Goal: Task Accomplishment & Management: Complete application form

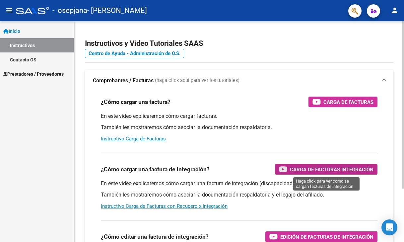
click at [333, 165] on span "Carga de Facturas Integración" at bounding box center [332, 169] width 84 height 8
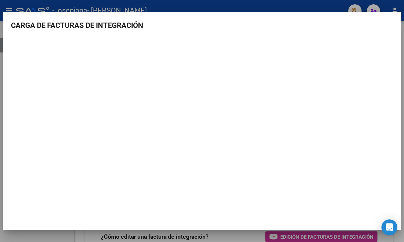
click at [238, 7] on div at bounding box center [202, 121] width 404 height 242
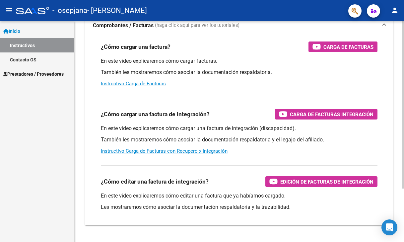
scroll to position [63, 0]
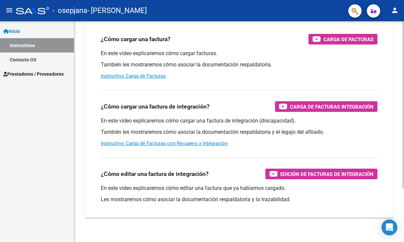
click at [403, 76] on div at bounding box center [403, 104] width 2 height 167
click at [173, 143] on link "Instructivo Carga de Facturas con Recupero x Integración" at bounding box center [164, 143] width 127 height 6
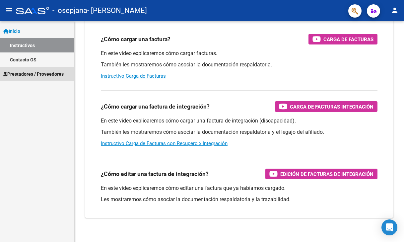
click at [40, 73] on span "Prestadores / Proveedores" at bounding box center [33, 73] width 60 height 7
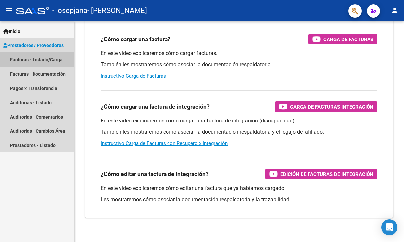
click at [37, 59] on link "Facturas - Listado/Carga" at bounding box center [37, 59] width 74 height 14
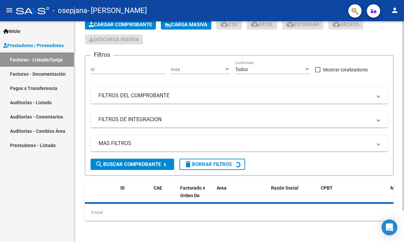
click at [132, 28] on span "Cargar Comprobante" at bounding box center [120, 25] width 63 height 6
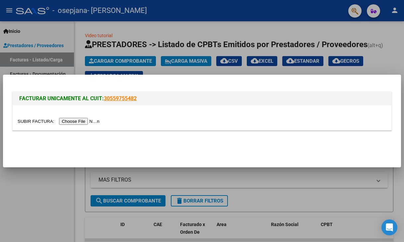
click at [89, 121] on input "file" at bounding box center [60, 121] width 84 height 7
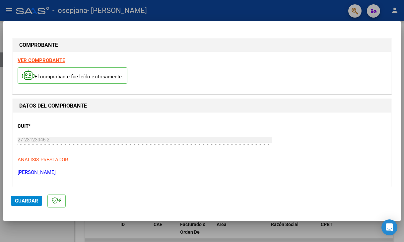
scroll to position [80, 0]
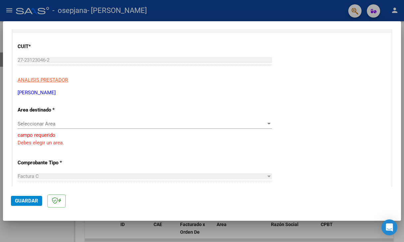
click at [43, 122] on span "Seleccionar Area" at bounding box center [142, 124] width 248 height 6
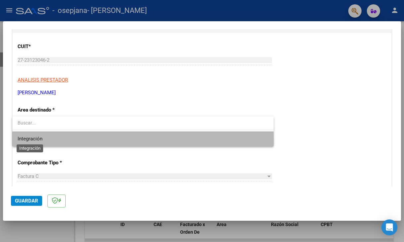
click at [39, 140] on span "Integración" at bounding box center [30, 139] width 25 height 6
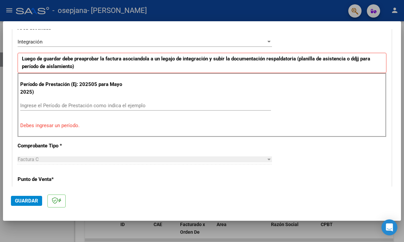
scroll to position [163, 0]
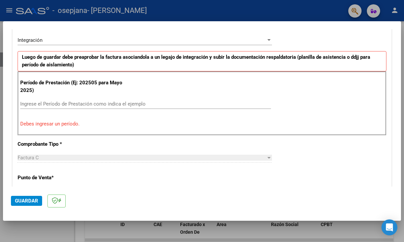
click at [151, 104] on input "Ingrese el Período de Prestación como indica el ejemplo" at bounding box center [145, 104] width 251 height 6
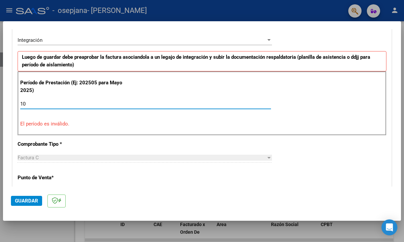
type input "1"
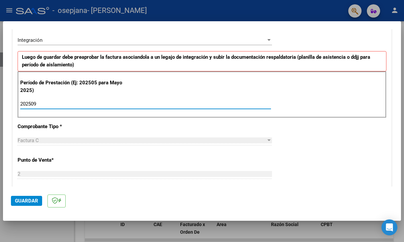
type input "202509"
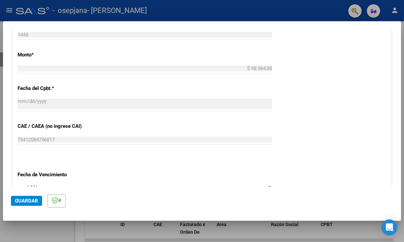
scroll to position [388, 0]
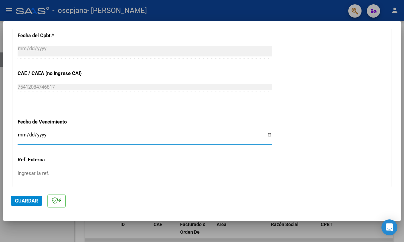
click at [265, 133] on input "Ingresar la fecha" at bounding box center [145, 137] width 254 height 11
type input "[DATE]"
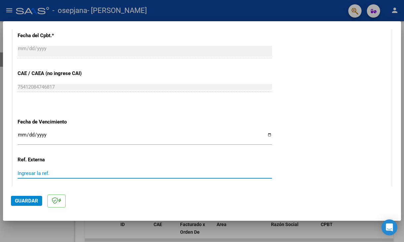
click at [71, 170] on input "Ingresar la ref." at bounding box center [145, 173] width 254 height 6
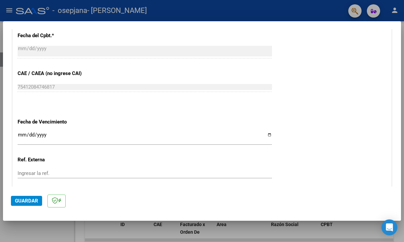
click at [117, 193] on mat-dialog-actions "Guardar" at bounding box center [202, 199] width 382 height 26
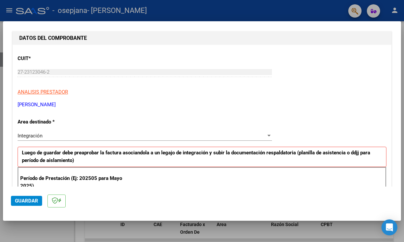
scroll to position [93, 0]
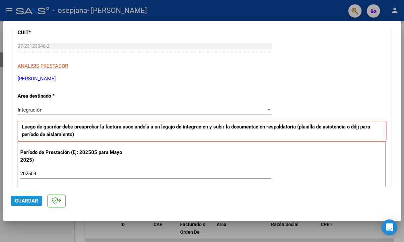
click at [28, 201] on span "Guardar" at bounding box center [26, 201] width 23 height 6
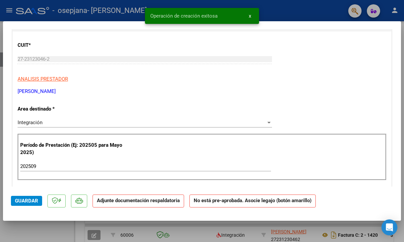
scroll to position [0, 0]
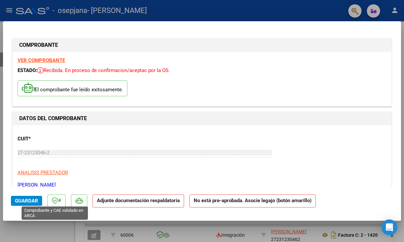
click at [54, 201] on icon at bounding box center [55, 200] width 6 height 7
click at [79, 204] on p at bounding box center [79, 200] width 16 height 13
click at [29, 91] on icon at bounding box center [28, 88] width 13 height 10
click at [168, 201] on strong "Adjunte documentación respaldatoria" at bounding box center [138, 200] width 83 height 6
click at [41, 60] on strong "VER COMPROBANTE" at bounding box center [41, 60] width 47 height 6
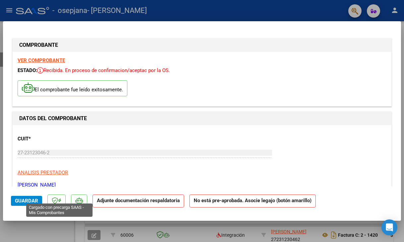
click at [59, 201] on icon at bounding box center [59, 200] width 3 height 0
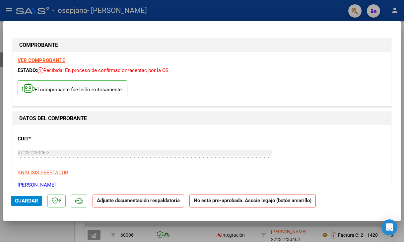
click at [227, 202] on strong "No está pre-aprobada. Asocie legajo (botón amarillo)" at bounding box center [252, 200] width 126 height 13
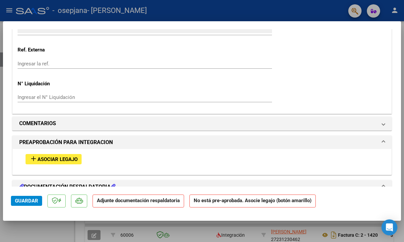
scroll to position [494, 0]
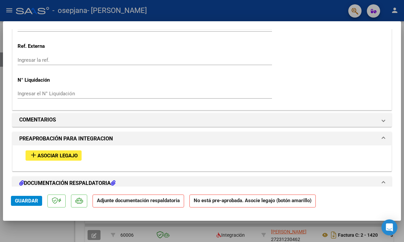
click at [54, 153] on span "Asociar Legajo" at bounding box center [57, 156] width 40 height 6
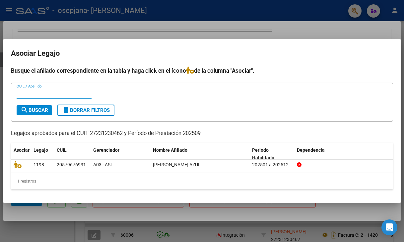
click at [53, 94] on input "CUIL / Apellido" at bounding box center [54, 93] width 75 height 6
type input "a"
type input "AVALOS"
click at [44, 108] on span "search Buscar" at bounding box center [35, 110] width 28 height 6
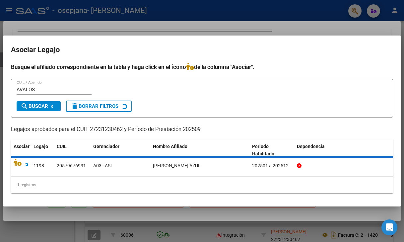
click at [17, 165] on icon at bounding box center [21, 161] width 15 height 7
click at [19, 163] on icon at bounding box center [21, 161] width 15 height 7
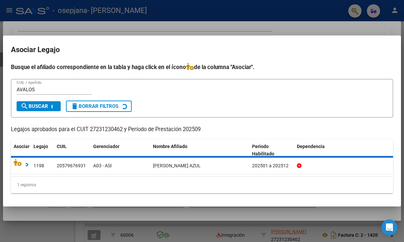
click at [19, 163] on icon at bounding box center [21, 161] width 15 height 7
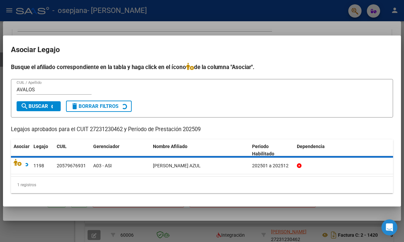
click at [19, 163] on icon at bounding box center [21, 161] width 15 height 7
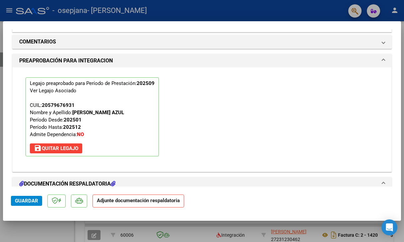
scroll to position [573, 0]
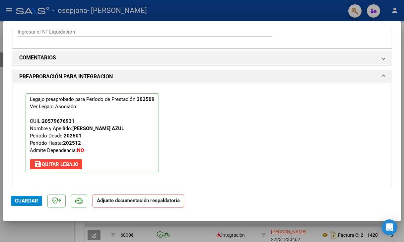
click at [122, 204] on p "Adjunte documentación respaldatoria" at bounding box center [138, 200] width 92 height 13
click at [79, 203] on icon at bounding box center [79, 200] width 8 height 7
click at [53, 200] on icon at bounding box center [55, 200] width 6 height 7
click at [31, 201] on span "Guardar" at bounding box center [26, 201] width 23 height 6
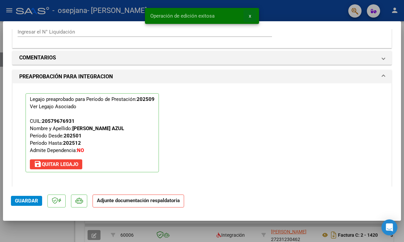
click at [251, 16] on span "x" at bounding box center [250, 16] width 2 height 6
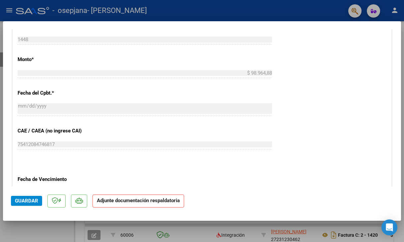
scroll to position [0, 0]
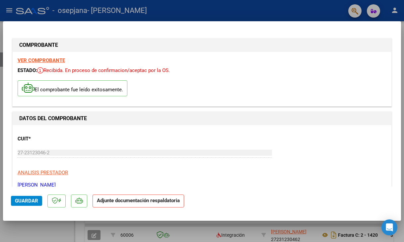
drag, startPoint x: 49, startPoint y: 89, endPoint x: 30, endPoint y: 214, distance: 125.9
click at [30, 214] on mat-dialog-container "COMPROBANTE VER COMPROBANTE ESTADO: Recibida. En proceso de confirmacion/acepta…" at bounding box center [202, 120] width 398 height 199
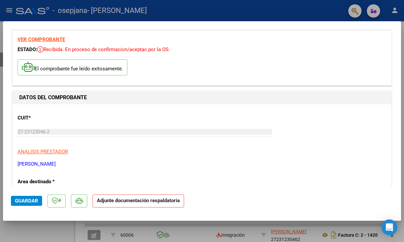
click at [150, 144] on div "CUIT * 27-23123046-2 Ingresar CUIT ANALISIS PRESTADOR [PERSON_NAME] [PERSON_NAM…" at bounding box center [202, 138] width 369 height 58
click at [117, 204] on p "Adjunte documentación respaldatoria" at bounding box center [138, 200] width 92 height 13
click at [80, 201] on icon at bounding box center [79, 200] width 8 height 7
click at [22, 199] on span "Guardar" at bounding box center [26, 201] width 23 height 6
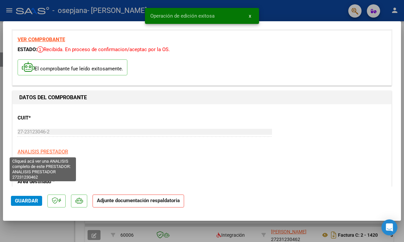
click at [49, 150] on span "ANALISIS PRESTADOR" at bounding box center [43, 152] width 50 height 6
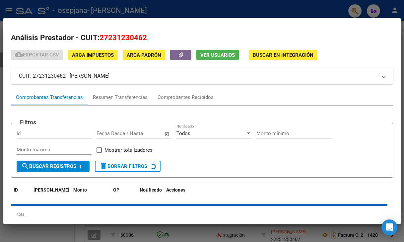
click at [296, 53] on span "Buscar en Integración" at bounding box center [283, 55] width 61 height 6
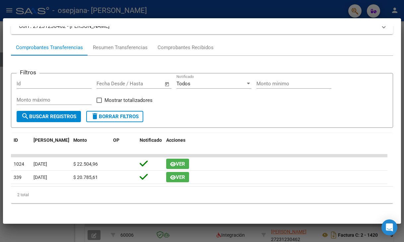
scroll to position [0, 0]
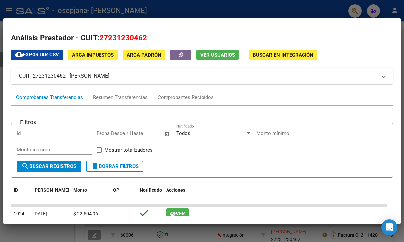
click at [41, 5] on div at bounding box center [202, 121] width 404 height 242
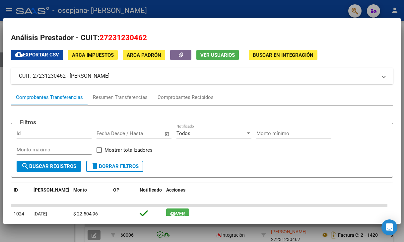
click at [41, 5] on div at bounding box center [202, 121] width 404 height 242
click at [41, 5] on div "- osepjana - [PERSON_NAME]" at bounding box center [179, 10] width 327 height 15
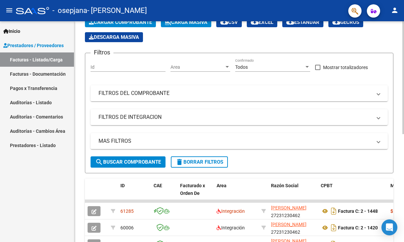
click at [403, 120] on div at bounding box center [403, 77] width 2 height 113
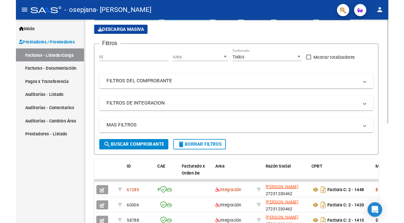
scroll to position [114, 0]
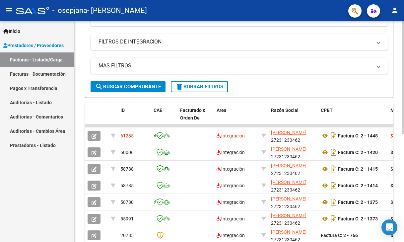
click at [403, 134] on div at bounding box center [403, 77] width 2 height 113
drag, startPoint x: 391, startPoint y: 222, endPoint x: 398, endPoint y: 220, distance: 6.5
click at [398, 220] on body "menu - osepjana - [PERSON_NAME] person Inicio Instructivos Contacto OS Prestado…" at bounding box center [202, 121] width 404 height 242
drag, startPoint x: 285, startPoint y: 125, endPoint x: 359, endPoint y: 119, distance: 73.8
click at [359, 119] on div "ID CAE Facturado x Orden De Area Razón Social CPBT Monto Fecha Cpbt Días desde …" at bounding box center [239, 207] width 308 height 209
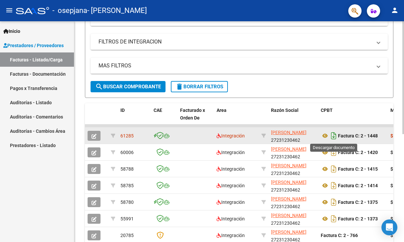
click at [334, 137] on icon "Descargar documento" at bounding box center [333, 135] width 9 height 11
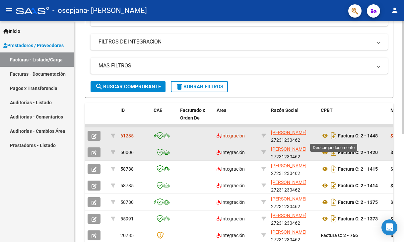
drag, startPoint x: 334, startPoint y: 137, endPoint x: 244, endPoint y: 146, distance: 89.6
click at [334, 137] on icon "Descargar documento" at bounding box center [333, 135] width 9 height 11
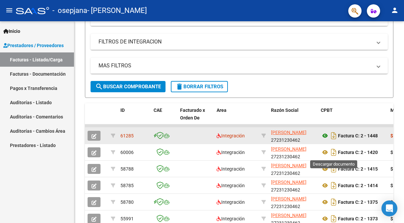
click at [325, 135] on icon at bounding box center [325, 136] width 9 height 8
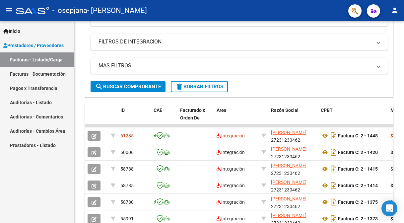
click at [45, 61] on link "Facturas - Listado/Carga" at bounding box center [37, 59] width 74 height 14
click at [123, 86] on span "search Buscar Comprobante" at bounding box center [128, 87] width 66 height 6
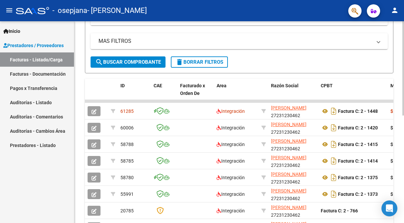
scroll to position [183, 0]
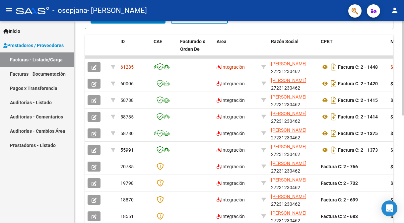
click at [403, 115] on div at bounding box center [403, 68] width 2 height 94
drag, startPoint x: 402, startPoint y: 114, endPoint x: 401, endPoint y: 45, distance: 69.6
click at [401, 45] on div "Video tutorial PRESTADORES -> Listado de CPBTs Emitidos por Prestadores / Prove…" at bounding box center [239, 52] width 330 height 426
click at [403, 54] on div at bounding box center [403, 122] width 2 height 202
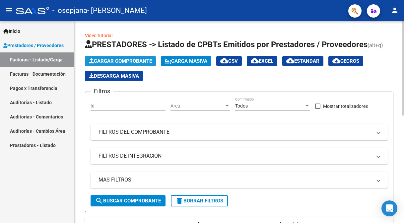
click at [123, 60] on span "Cargar Comprobante" at bounding box center [120, 61] width 63 height 6
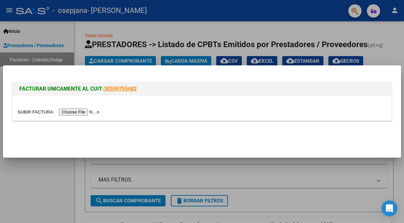
click at [90, 112] on input "file" at bounding box center [60, 111] width 84 height 7
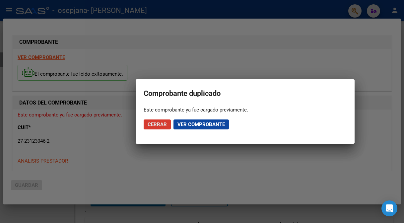
click at [188, 123] on span "Ver comprobante" at bounding box center [200, 124] width 47 height 6
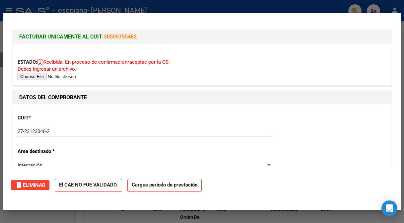
click at [188, 123] on div "CUIT * 27-23123046-2 Ingresar CUIT [PERSON_NAME]" at bounding box center [202, 125] width 369 height 33
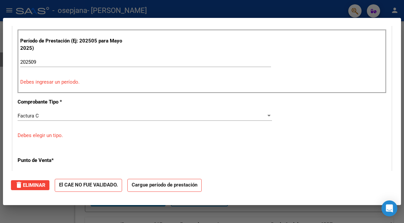
scroll to position [48, 0]
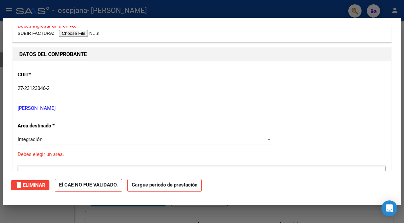
click at [26, 186] on span "delete Eliminar" at bounding box center [30, 185] width 31 height 6
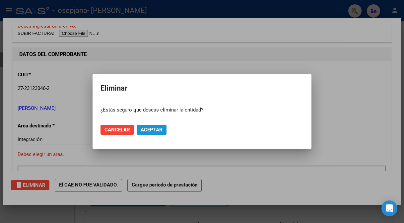
click at [155, 131] on span "Aceptar" at bounding box center [152, 130] width 22 height 6
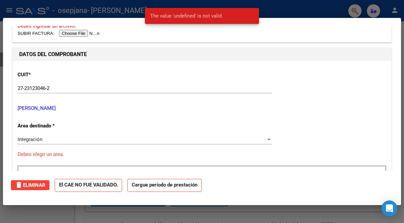
scroll to position [0, 0]
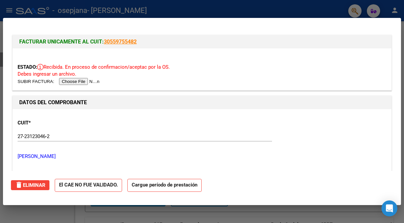
click at [313, 17] on div at bounding box center [202, 111] width 404 height 223
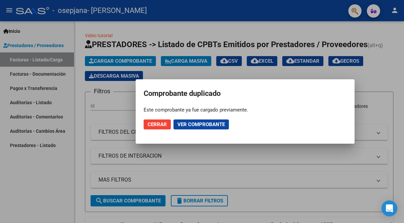
click at [206, 177] on div at bounding box center [202, 111] width 404 height 223
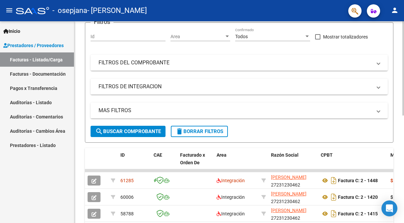
scroll to position [118, 0]
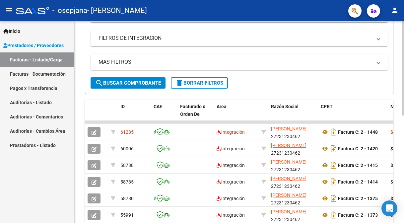
click at [403, 115] on div at bounding box center [403, 68] width 2 height 94
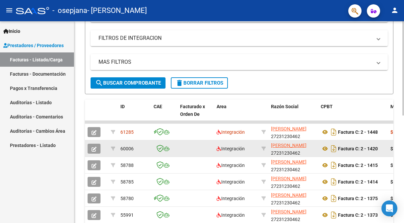
drag, startPoint x: 315, startPoint y: 123, endPoint x: 247, endPoint y: 154, distance: 74.9
click at [247, 154] on datatable-scroller "61285 Integración [PERSON_NAME] 27231230462 Factura C: 2 - 1448 $ 98.964,88 [DA…" at bounding box center [239, 205] width 308 height 169
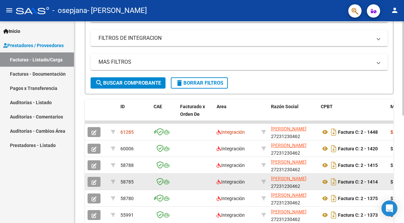
drag, startPoint x: 391, startPoint y: 180, endPoint x: 378, endPoint y: 178, distance: 13.1
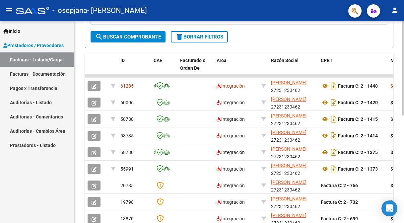
scroll to position [230, 0]
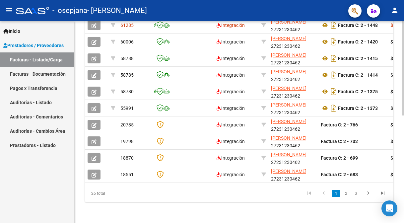
click at [373, 196] on div "Video tutorial PRESTADORES -> Listado de CPBTs Emitidos por Prestadores / Prove…" at bounding box center [239, 10] width 331 height 426
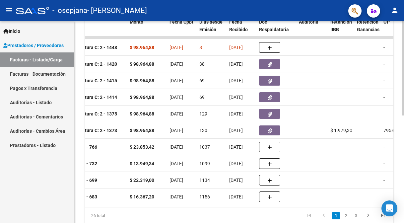
scroll to position [158, 0]
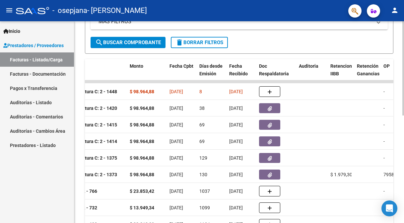
click at [398, 129] on div "Video tutorial PRESTADORES -> Listado de CPBTs Emitidos por Prestadores / Prove…" at bounding box center [239, 76] width 331 height 426
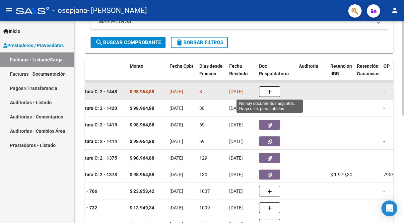
click at [269, 92] on icon "button" at bounding box center [269, 92] width 5 height 5
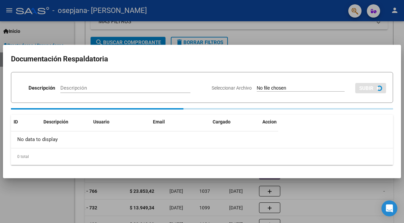
click at [367, 85] on span "SUBIR" at bounding box center [366, 88] width 14 height 6
click at [309, 5] on div at bounding box center [202, 111] width 404 height 223
click at [360, 90] on span "SUBIR" at bounding box center [366, 88] width 14 height 6
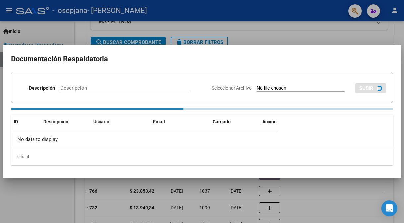
click at [360, 90] on span "SUBIR" at bounding box center [366, 88] width 14 height 6
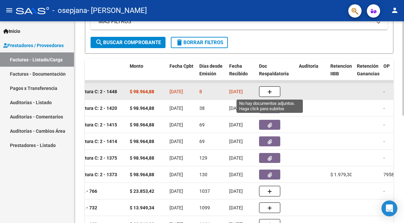
click at [269, 90] on icon "button" at bounding box center [269, 92] width 5 height 5
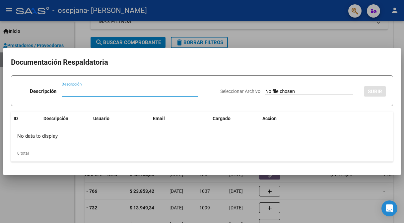
click at [278, 91] on input "Seleccionar Archivo" at bounding box center [309, 92] width 88 height 6
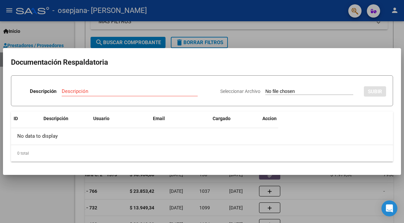
type input "C:\fakepath\PLANILLA SEPTIEMBRE.pdf"
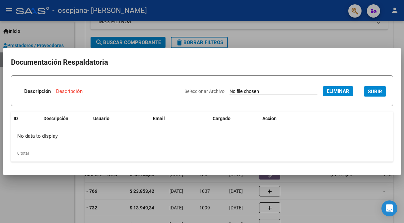
click at [102, 91] on input "Descripción" at bounding box center [111, 91] width 111 height 6
type input "planilla de asistencia"
click at [375, 91] on span "SUBIR" at bounding box center [375, 92] width 14 height 6
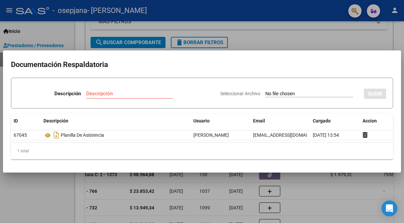
click at [373, 94] on span "SUBIR" at bounding box center [375, 94] width 14 height 6
click at [315, 91] on input "Seleccionar Archivo" at bounding box center [309, 94] width 88 height 6
type input "C:\fakepath\Constatación de Comprobantes _ AFIP.pdf"
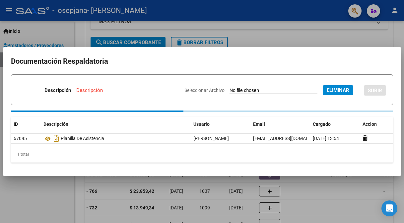
click at [108, 88] on div "Descripción" at bounding box center [111, 90] width 71 height 10
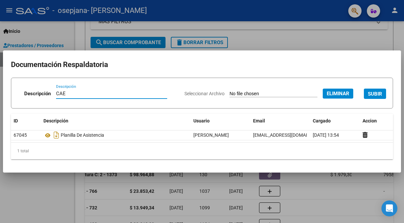
type input "CAE"
click at [373, 91] on span "SUBIR" at bounding box center [375, 94] width 14 height 6
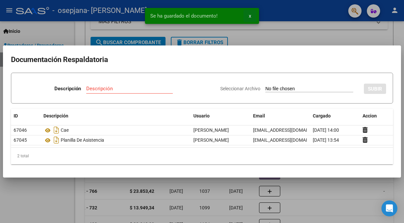
click at [251, 19] on button "x" at bounding box center [249, 16] width 13 height 12
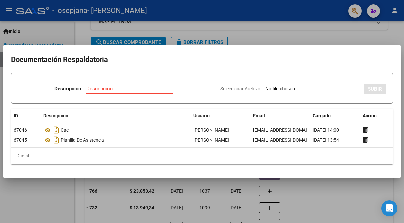
click at [355, 36] on div at bounding box center [202, 111] width 404 height 223
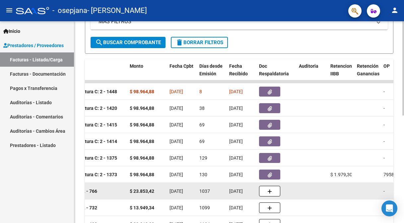
click at [346, 197] on datatable-body-cell at bounding box center [341, 191] width 27 height 16
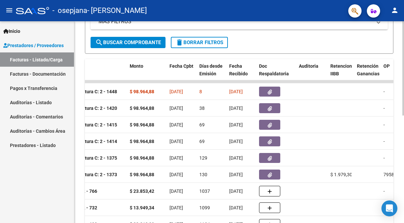
drag, startPoint x: 402, startPoint y: 101, endPoint x: 403, endPoint y: 93, distance: 7.4
click at [403, 93] on div "Video tutorial PRESTADORES -> Listado de CPBTs Emitidos por Prestadores / Prove…" at bounding box center [239, 76] width 331 height 426
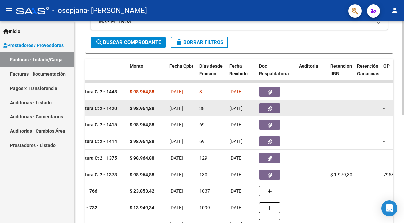
click at [268, 107] on icon "button" at bounding box center [270, 108] width 4 height 5
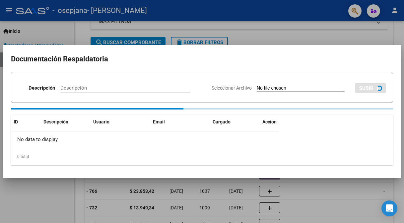
click at [285, 30] on div at bounding box center [202, 111] width 404 height 223
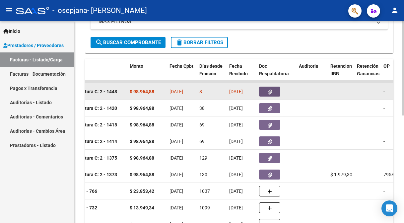
click at [270, 89] on span "button" at bounding box center [270, 92] width 4 height 6
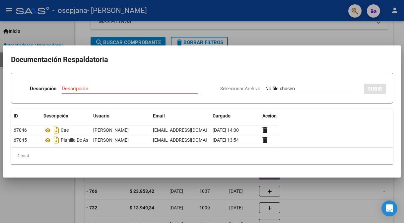
click at [368, 86] on span "SUBIR" at bounding box center [375, 89] width 14 height 6
click at [326, 86] on input "Seleccionar Archivo" at bounding box center [309, 89] width 88 height 6
type input "C:\fakepath\Formulario de Impresión de Constancia de Monotributo.pdf"
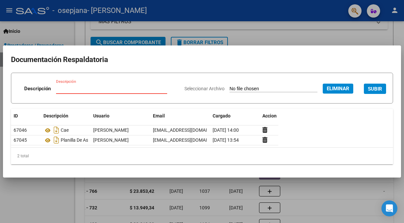
click at [92, 86] on input "Descripción" at bounding box center [111, 89] width 111 height 6
type input "AFIP"
click at [373, 86] on span "SUBIR" at bounding box center [375, 89] width 14 height 6
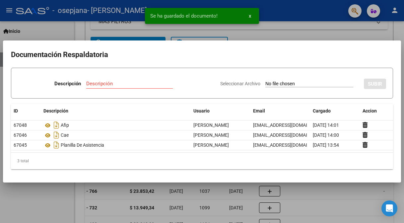
click at [275, 29] on div at bounding box center [202, 111] width 404 height 223
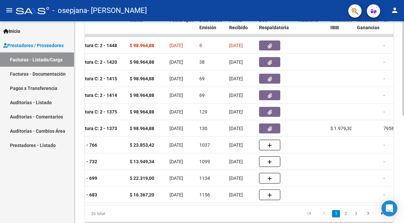
click at [403, 115] on div at bounding box center [403, 68] width 2 height 94
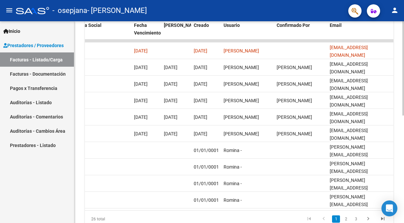
scroll to position [200, 0]
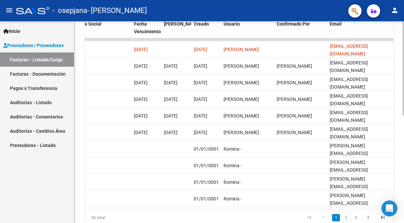
click at [403, 115] on div at bounding box center [403, 68] width 2 height 94
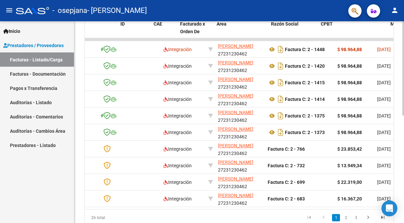
scroll to position [0, 0]
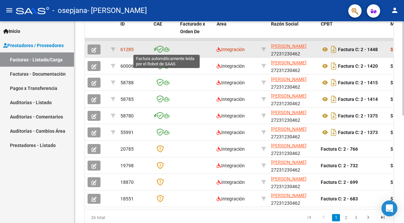
click at [164, 48] on icon at bounding box center [166, 49] width 6 height 5
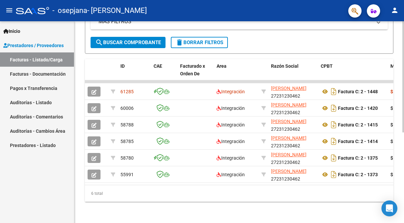
scroll to position [164, 0]
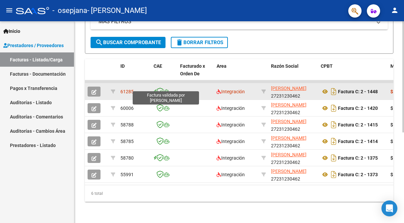
click at [160, 88] on icon at bounding box center [159, 91] width 7 height 7
click at [166, 89] on icon at bounding box center [166, 91] width 6 height 5
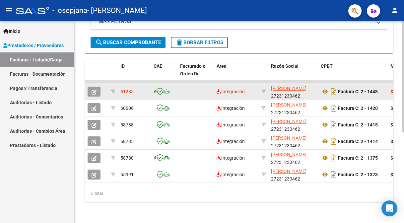
click at [166, 89] on icon at bounding box center [166, 91] width 6 height 5
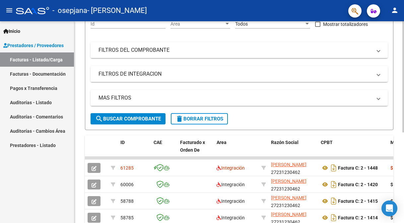
scroll to position [0, 0]
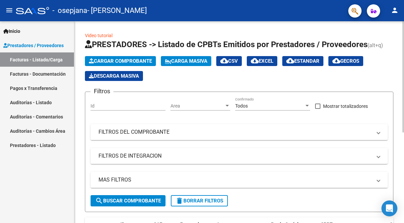
click at [353, 0] on html "menu - osepjana - [PERSON_NAME] person Inicio Instructivos Contacto OS Prestado…" at bounding box center [202, 111] width 404 height 223
